Goal: Find specific page/section: Find specific page/section

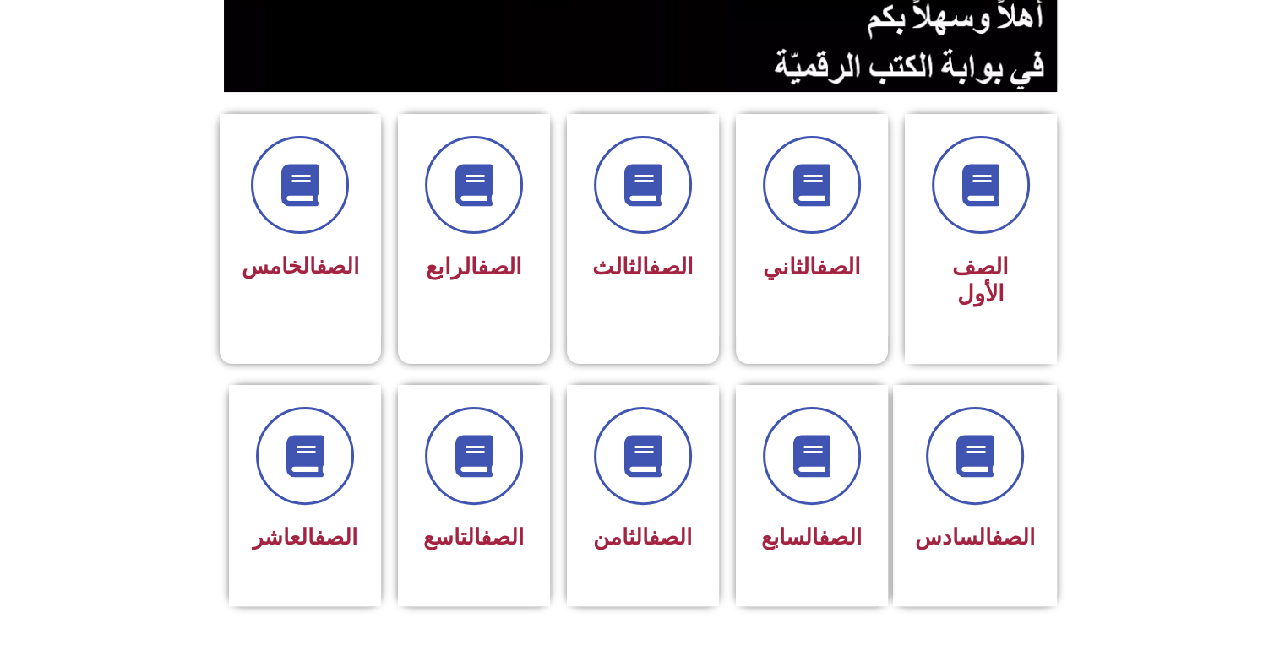
scroll to position [359, 0]
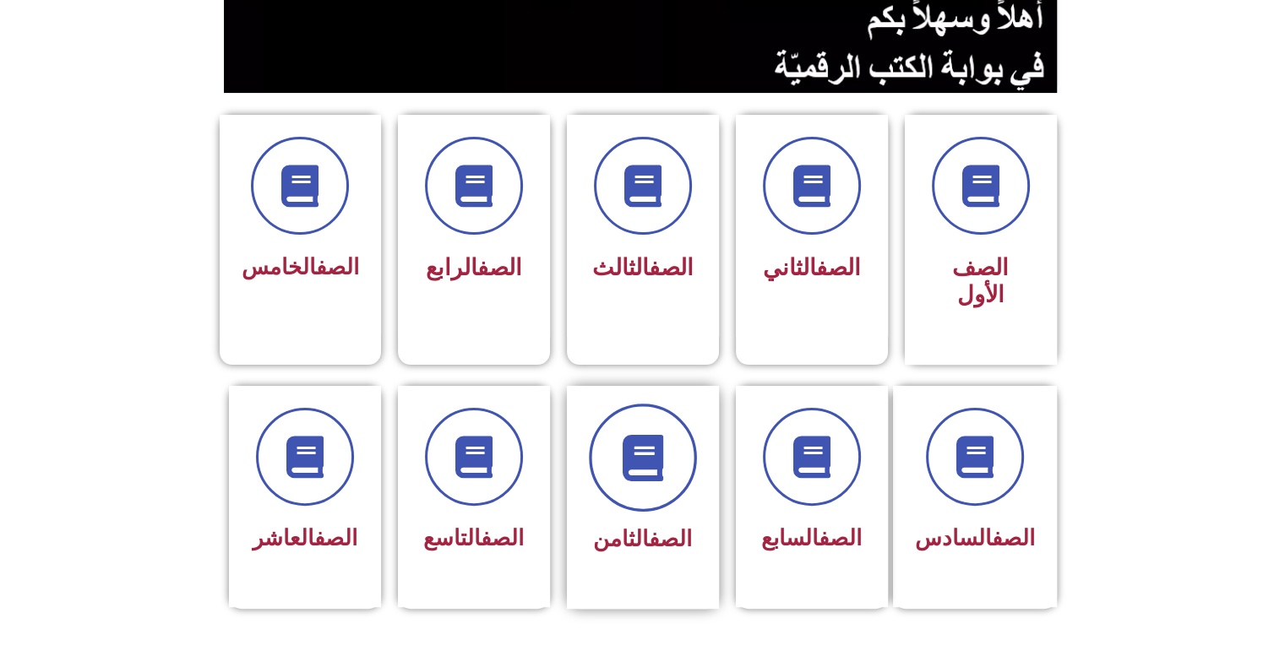
click at [676, 420] on span at bounding box center [643, 458] width 108 height 108
click at [630, 434] on icon at bounding box center [642, 457] width 46 height 46
click at [667, 449] on span at bounding box center [643, 458] width 108 height 108
click at [627, 490] on div "الصف الثامن" at bounding box center [643, 485] width 106 height 152
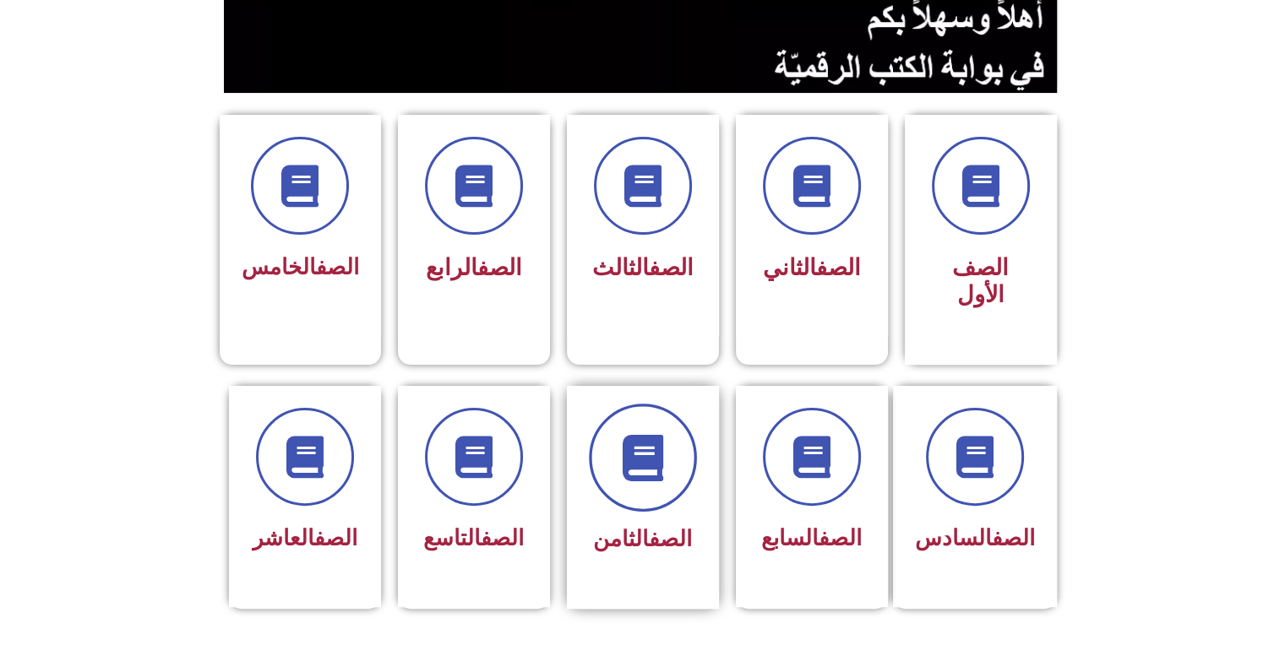
click at [632, 434] on icon at bounding box center [642, 457] width 46 height 46
click at [630, 434] on icon at bounding box center [642, 457] width 46 height 46
click at [639, 434] on icon at bounding box center [642, 457] width 46 height 46
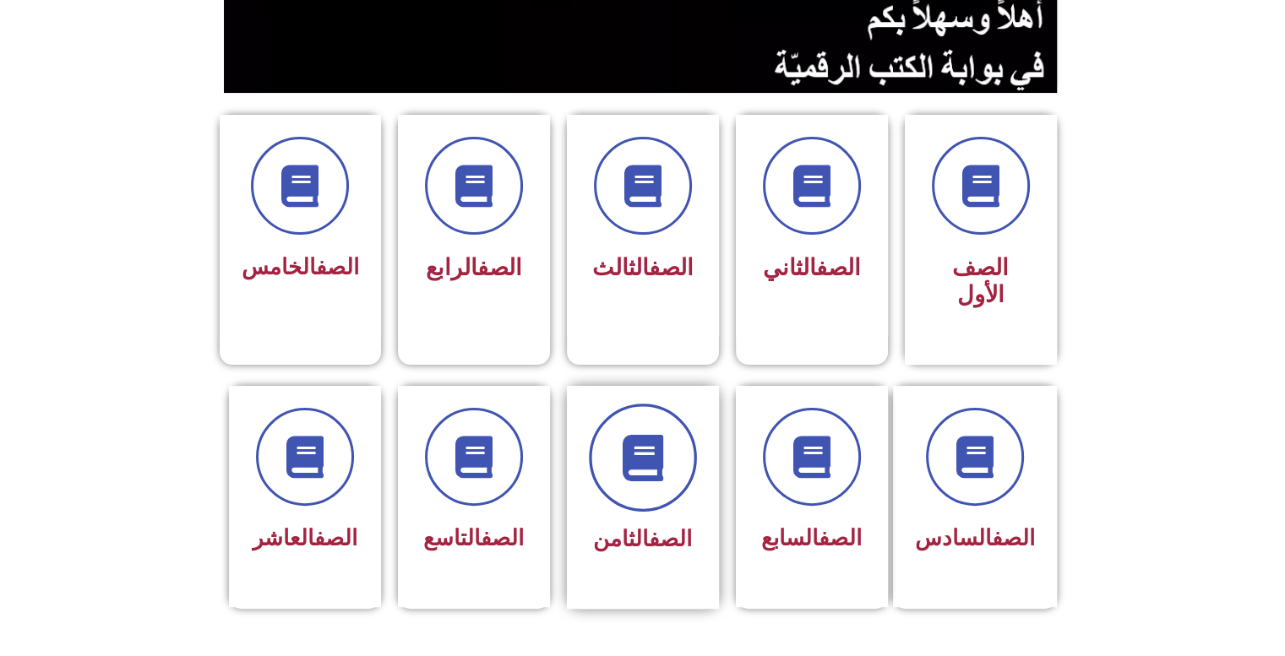
click at [639, 434] on icon at bounding box center [642, 457] width 46 height 46
click at [623, 454] on span at bounding box center [643, 458] width 108 height 108
